Goal: Information Seeking & Learning: Learn about a topic

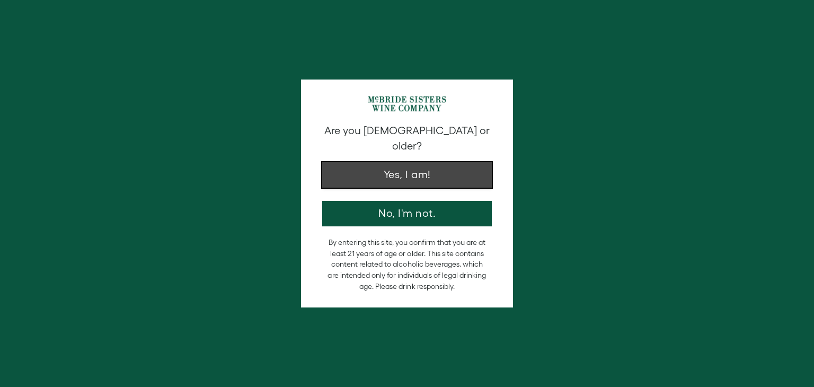
click at [425, 162] on button "Yes, I am!" at bounding box center [407, 174] width 170 height 25
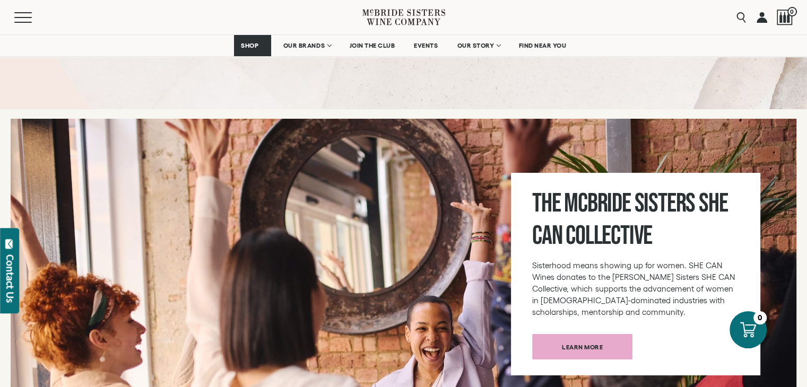
scroll to position [4259, 0]
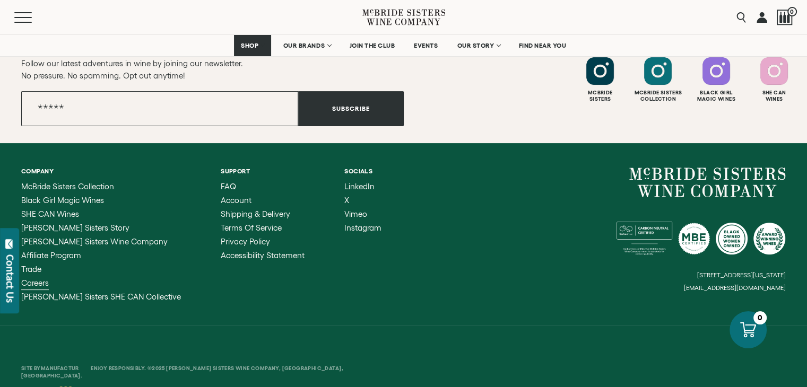
click at [43, 278] on span "Careers" at bounding box center [35, 282] width 28 height 9
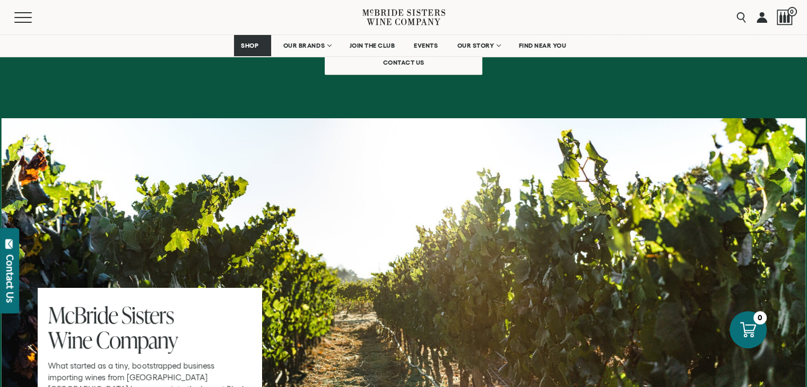
scroll to position [651, 0]
